Goal: Use online tool/utility

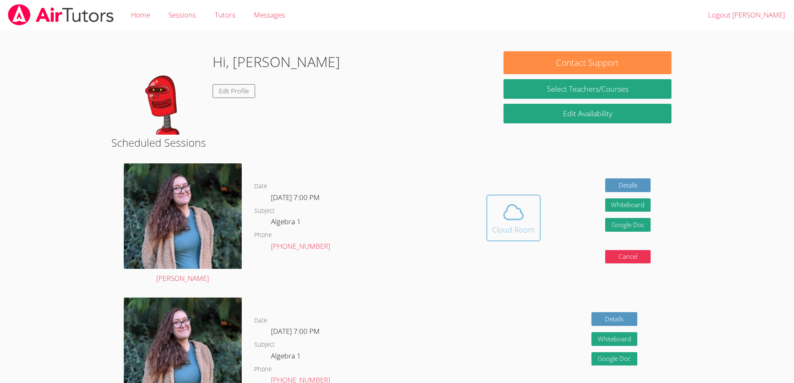
click at [512, 228] on div "Cloud Room" at bounding box center [513, 230] width 42 height 12
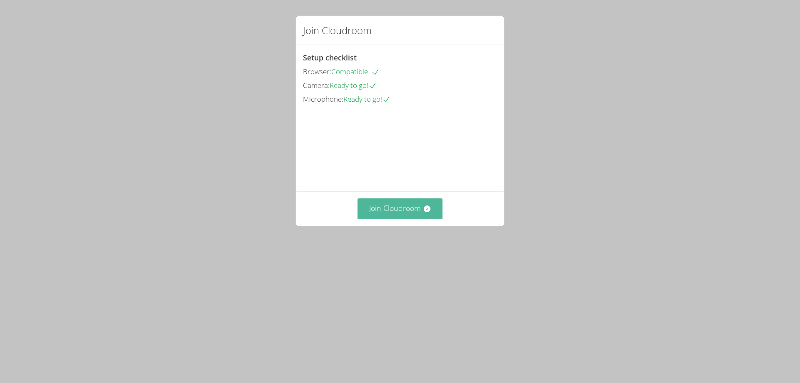
click at [418, 219] on button "Join Cloudroom" at bounding box center [399, 208] width 85 height 20
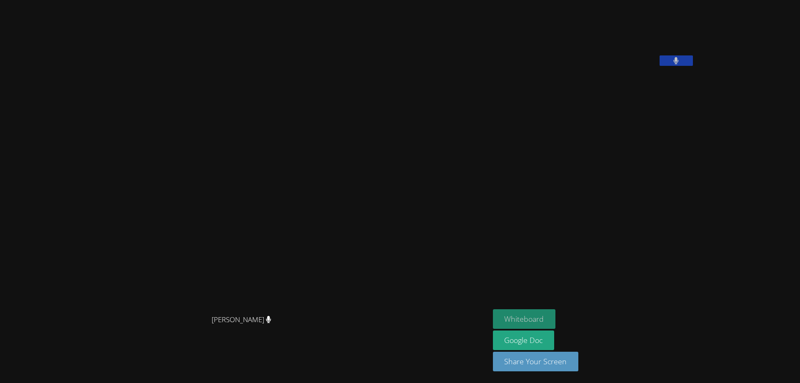
click at [556, 313] on button "Whiteboard" at bounding box center [524, 319] width 63 height 20
